Goal: Task Accomplishment & Management: Use online tool/utility

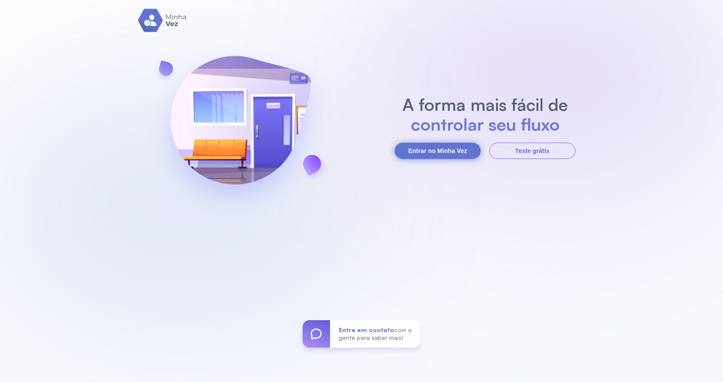
click at [460, 148] on button "Entrar no Minha Vez" at bounding box center [437, 151] width 86 height 16
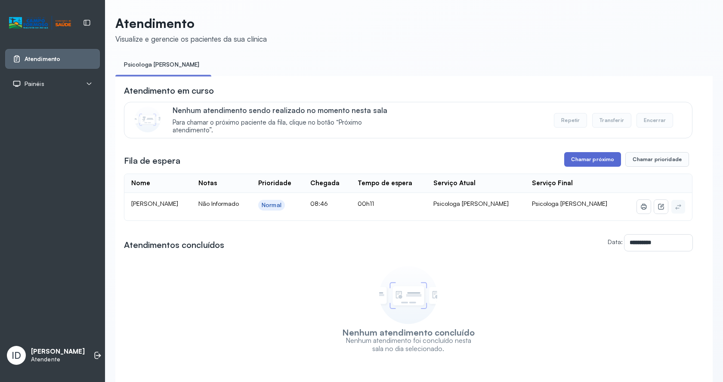
click at [596, 167] on button "Chamar próximo" at bounding box center [592, 159] width 57 height 15
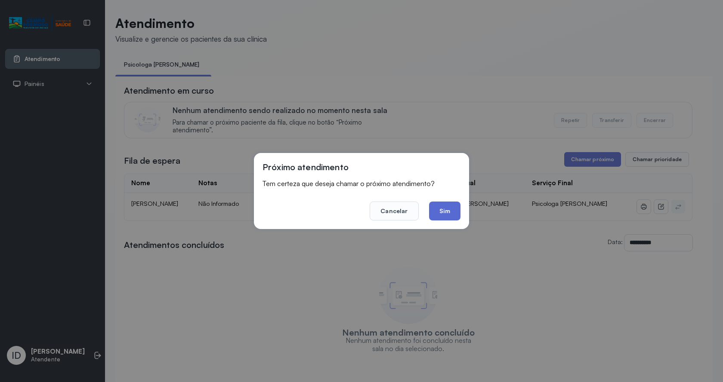
click at [447, 206] on button "Sim" at bounding box center [444, 211] width 31 height 19
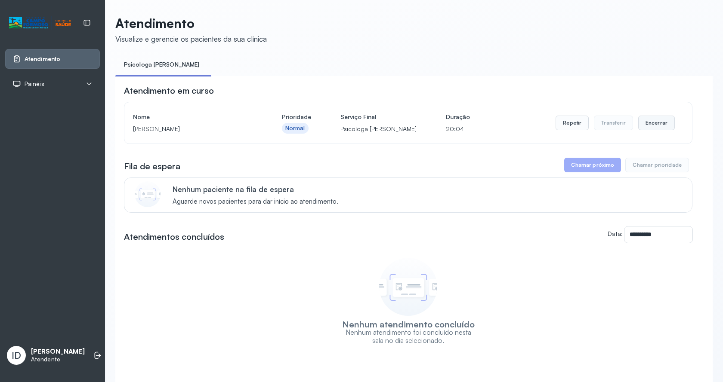
click at [646, 120] on button "Encerrar" at bounding box center [656, 123] width 37 height 15
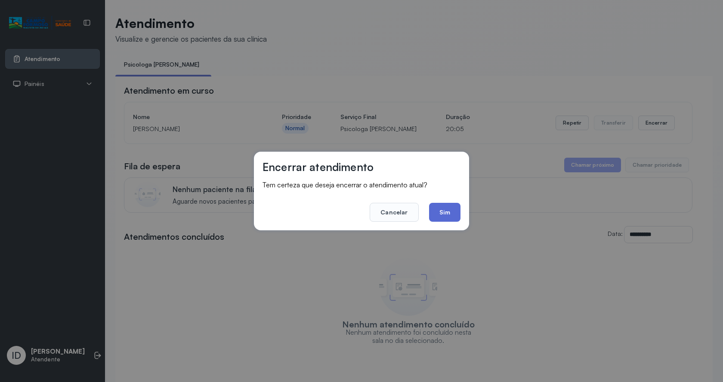
click at [451, 217] on button "Sim" at bounding box center [444, 212] width 31 height 19
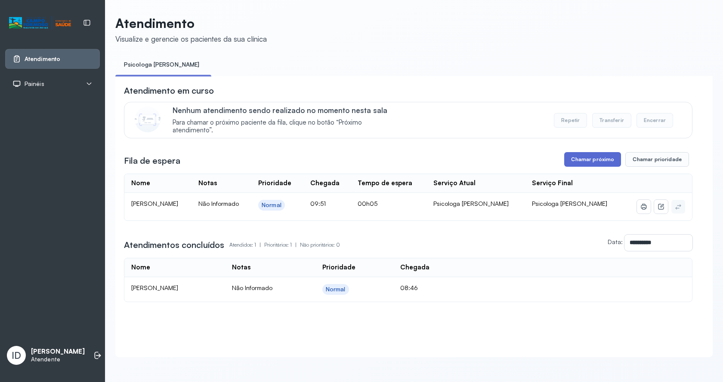
click at [597, 165] on button "Chamar próximo" at bounding box center [592, 159] width 57 height 15
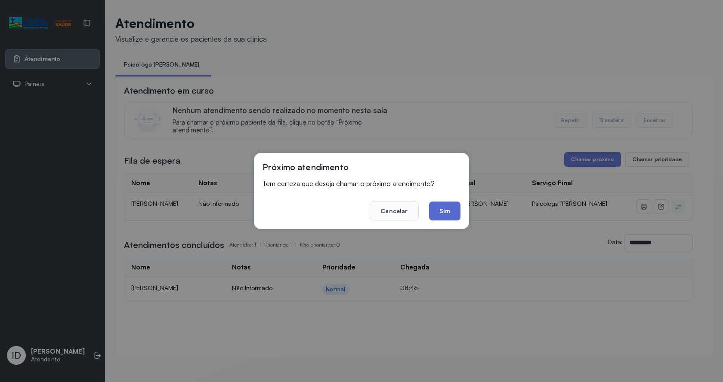
click at [458, 207] on button "Sim" at bounding box center [444, 211] width 31 height 19
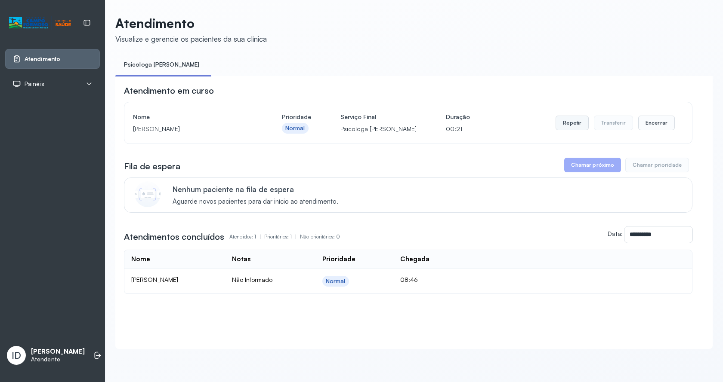
click at [565, 129] on button "Repetir" at bounding box center [571, 123] width 33 height 15
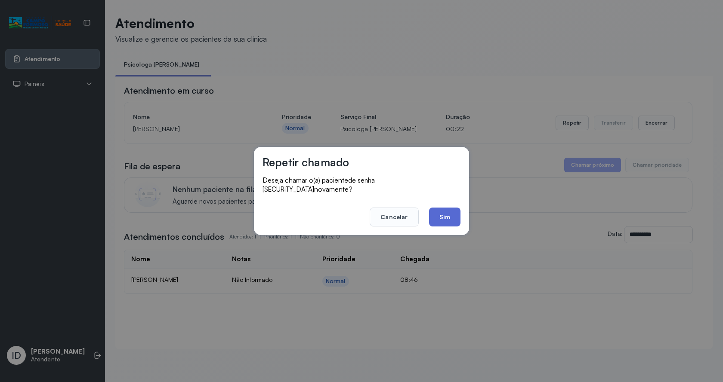
click at [443, 210] on button "Sim" at bounding box center [444, 217] width 31 height 19
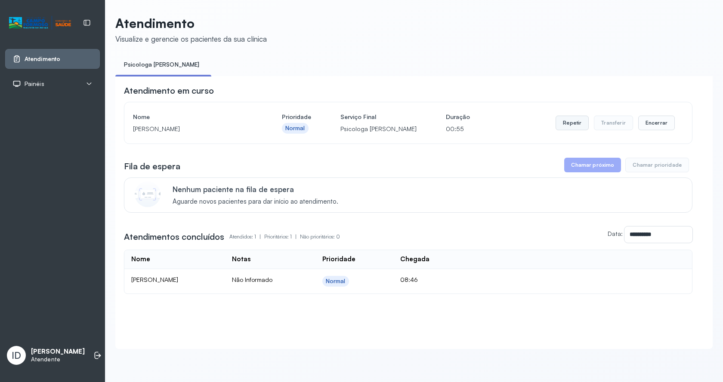
click at [562, 123] on button "Repetir" at bounding box center [571, 123] width 33 height 15
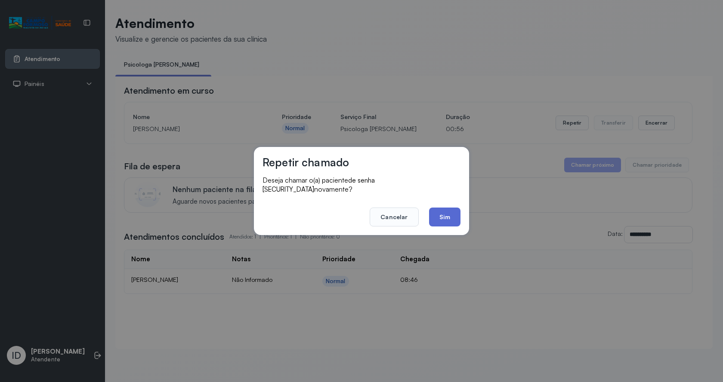
click at [437, 208] on button "Sim" at bounding box center [444, 217] width 31 height 19
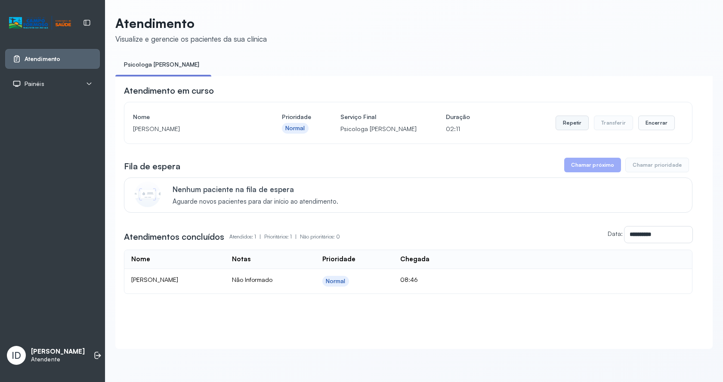
click at [576, 126] on button "Repetir" at bounding box center [571, 123] width 33 height 15
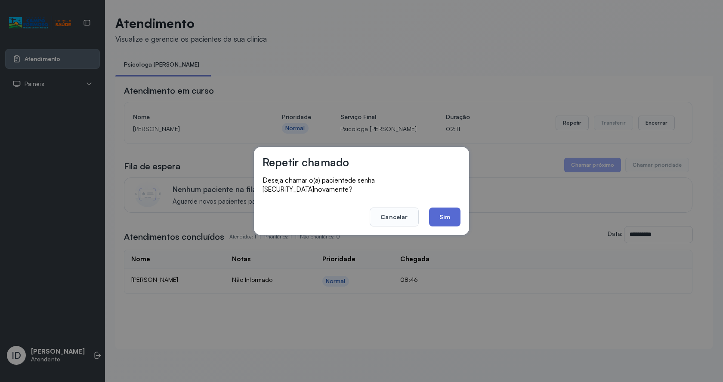
click at [447, 212] on button "Sim" at bounding box center [444, 217] width 31 height 19
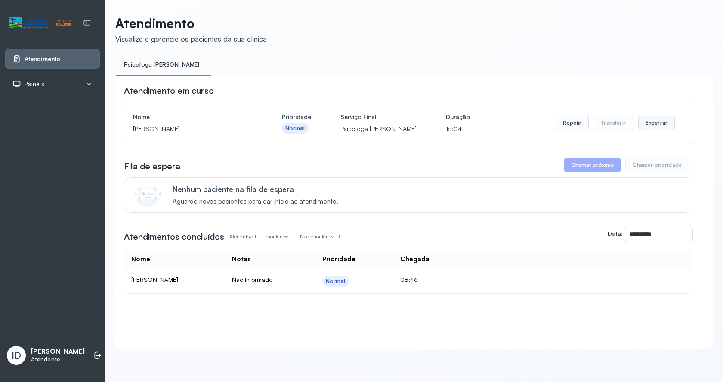
click at [646, 127] on button "Encerrar" at bounding box center [656, 123] width 37 height 15
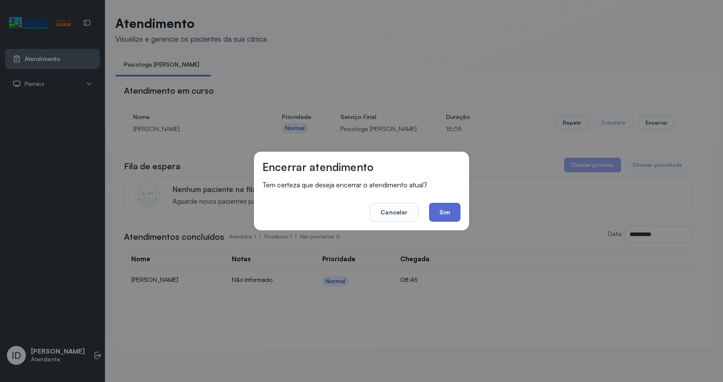
click at [444, 210] on button "Sim" at bounding box center [444, 212] width 31 height 19
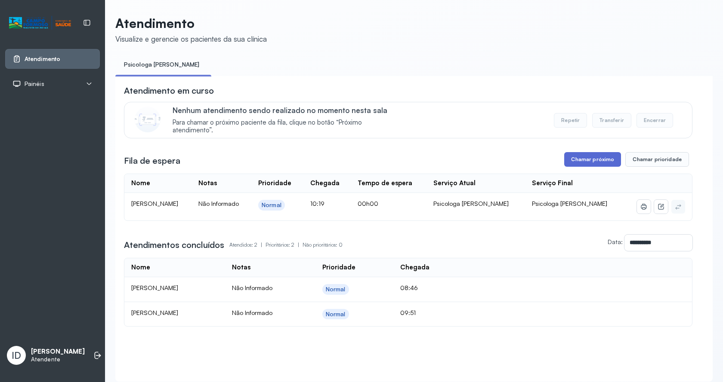
click at [610, 160] on button "Chamar próximo" at bounding box center [592, 159] width 57 height 15
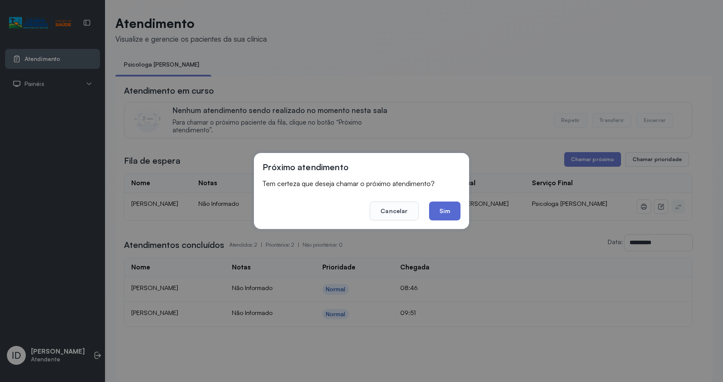
click at [458, 212] on button "Sim" at bounding box center [444, 211] width 31 height 19
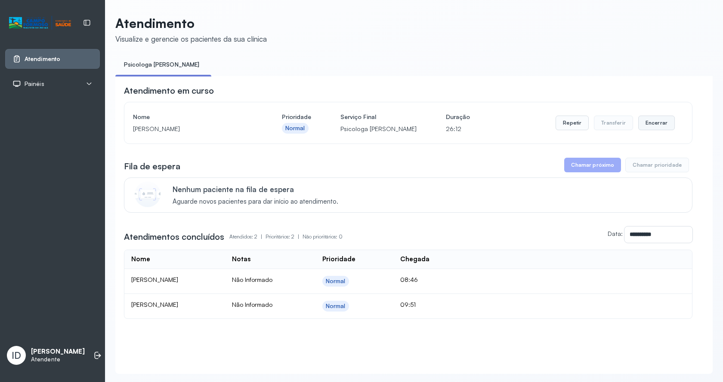
click at [654, 123] on button "Encerrar" at bounding box center [656, 123] width 37 height 15
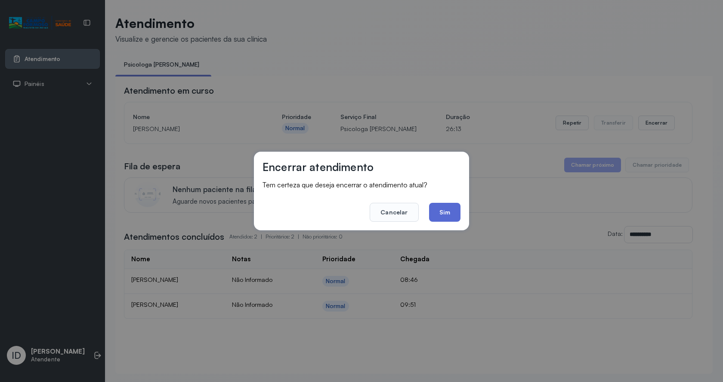
click at [436, 210] on button "Sim" at bounding box center [444, 212] width 31 height 19
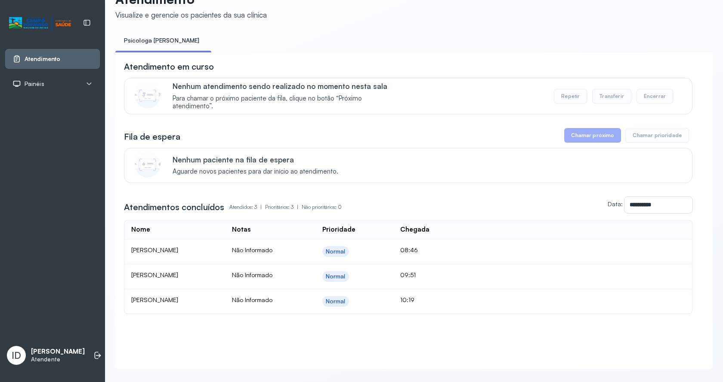
scroll to position [44, 0]
